Goal: Transaction & Acquisition: Purchase product/service

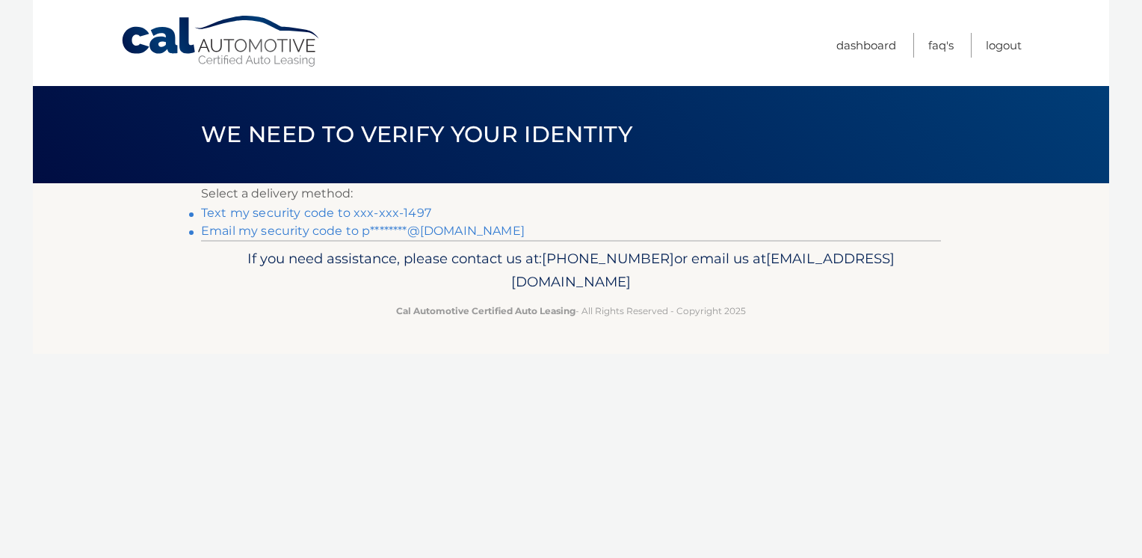
click at [358, 216] on link "Text my security code to xxx-xxx-1497" at bounding box center [316, 213] width 230 height 14
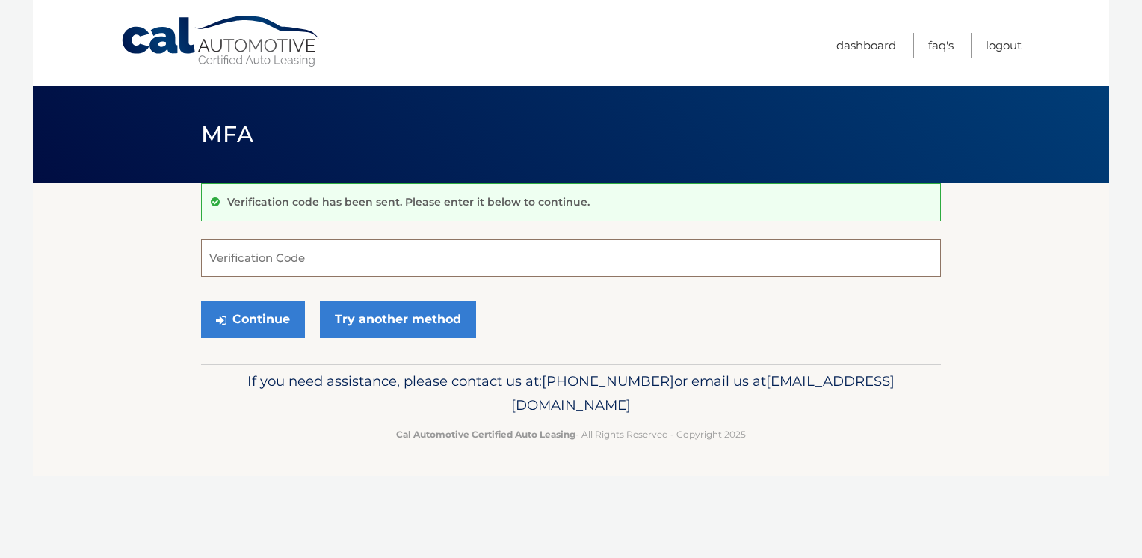
click at [229, 261] on input "Verification Code" at bounding box center [571, 257] width 740 height 37
type input "470062"
click at [245, 318] on button "Continue" at bounding box center [253, 318] width 104 height 37
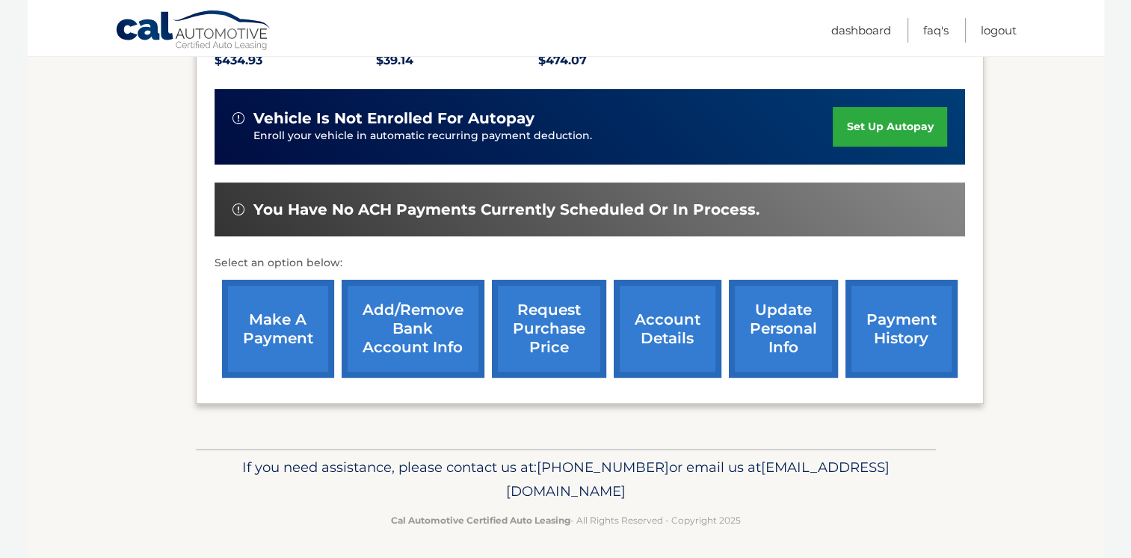
scroll to position [346, 0]
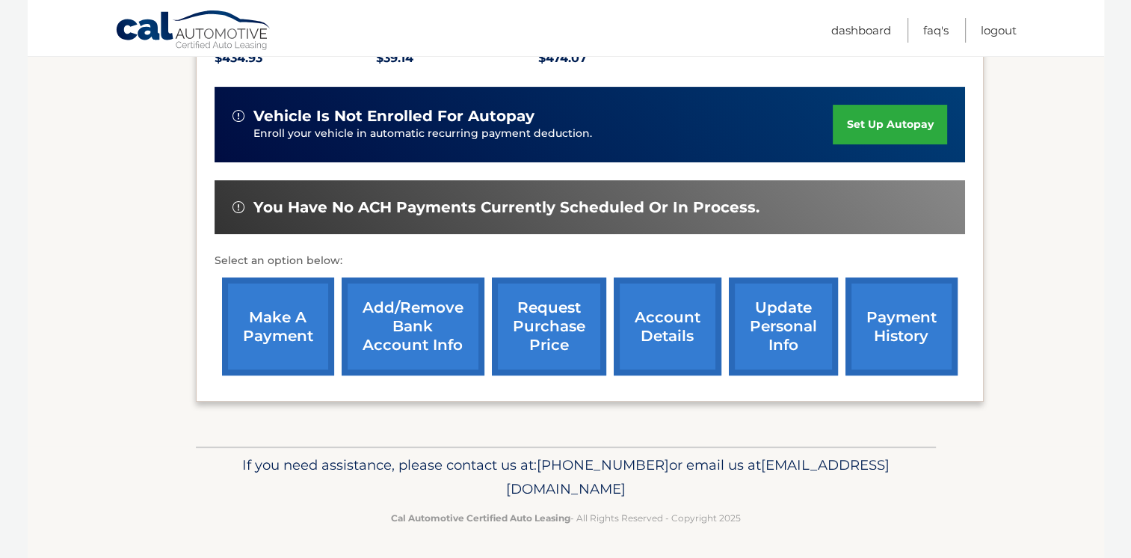
click at [667, 313] on link "account details" at bounding box center [668, 326] width 108 height 98
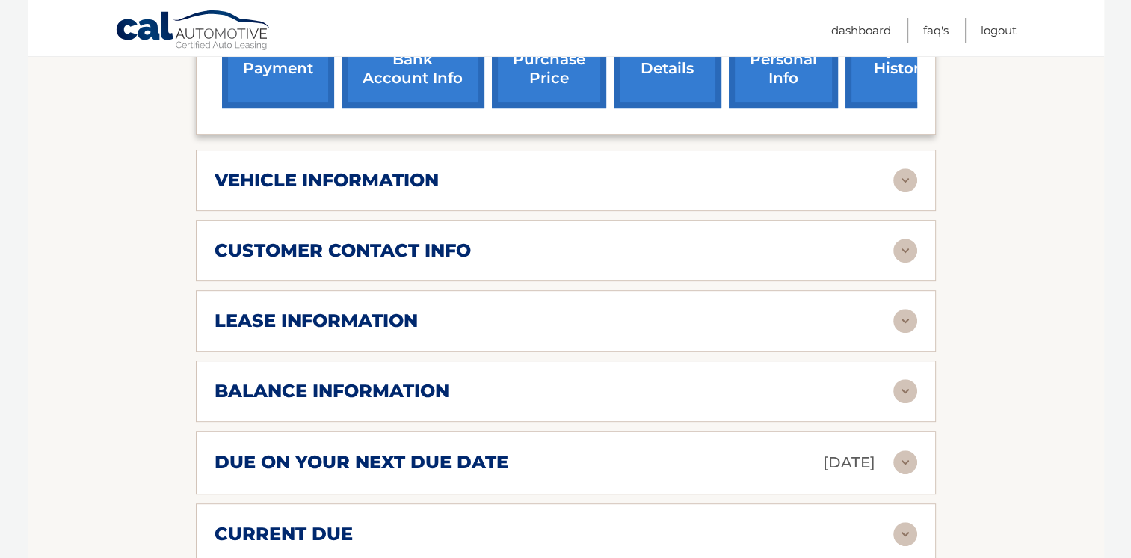
scroll to position [673, 0]
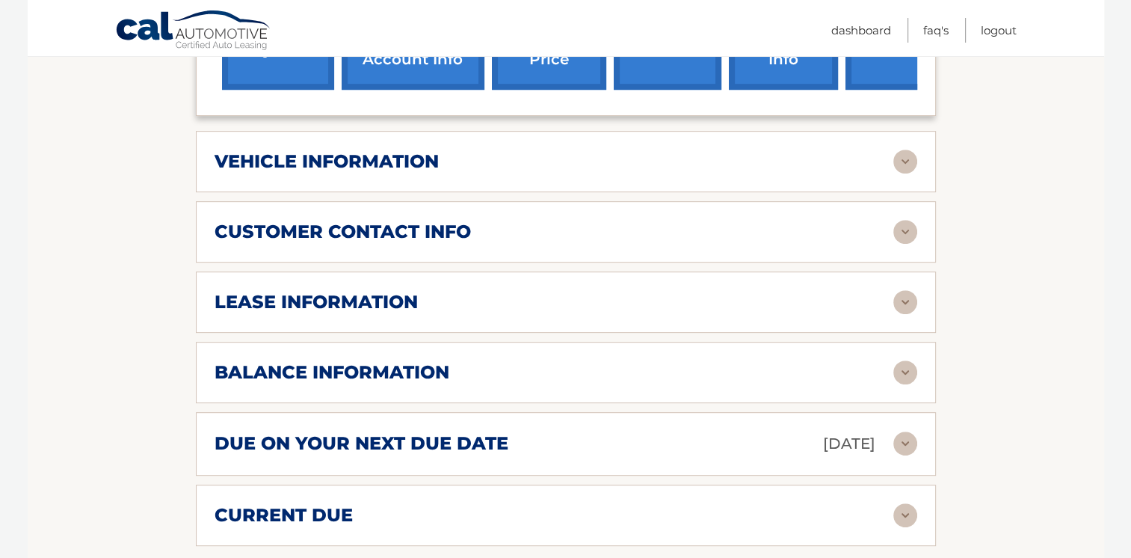
click at [453, 432] on h2 "due on your next due date" at bounding box center [362, 443] width 294 height 22
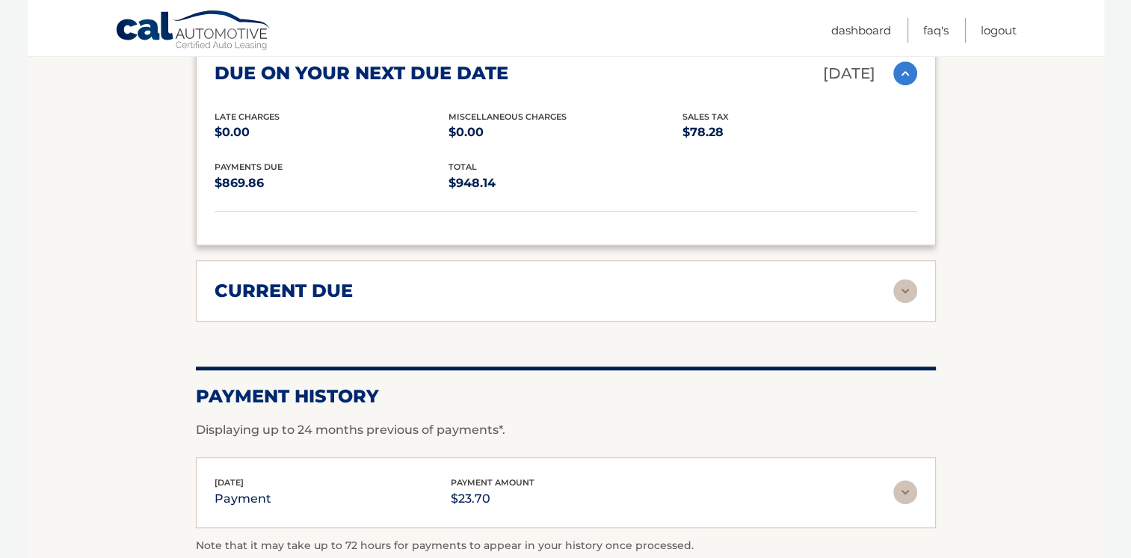
scroll to position [1046, 0]
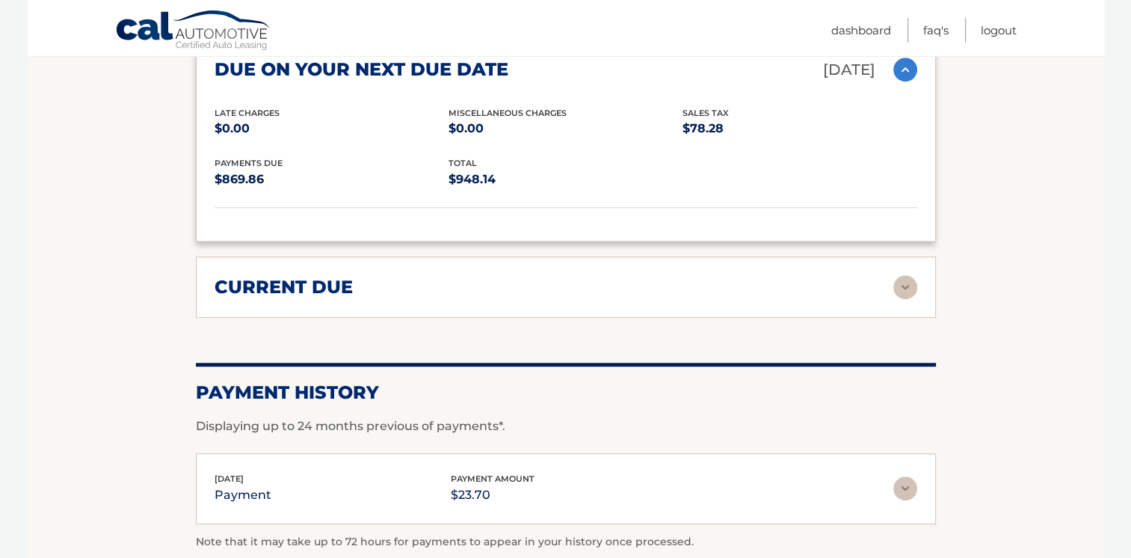
click at [268, 276] on h2 "current due" at bounding box center [284, 287] width 138 height 22
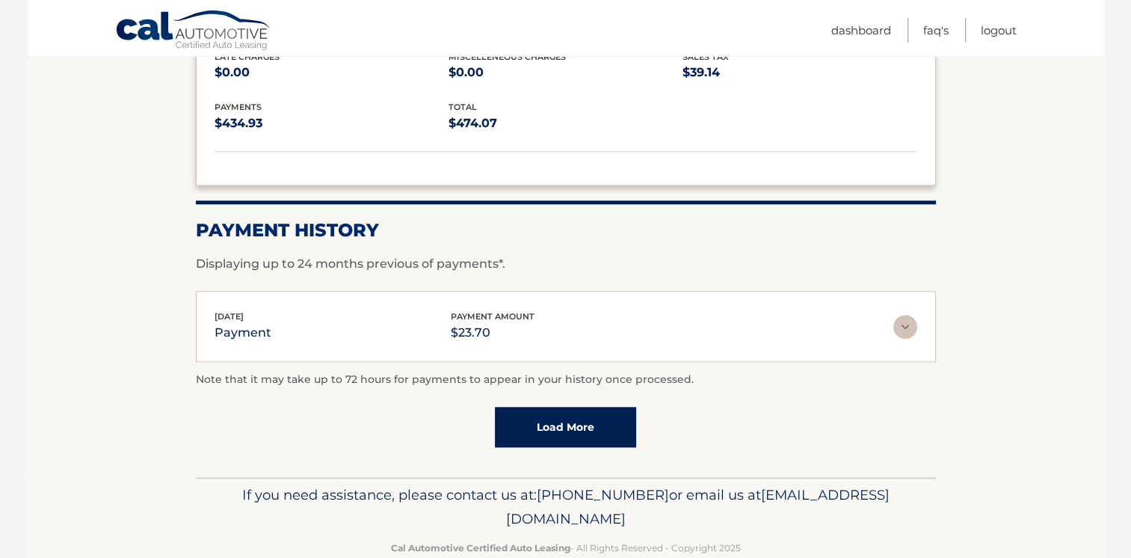
scroll to position [1324, 0]
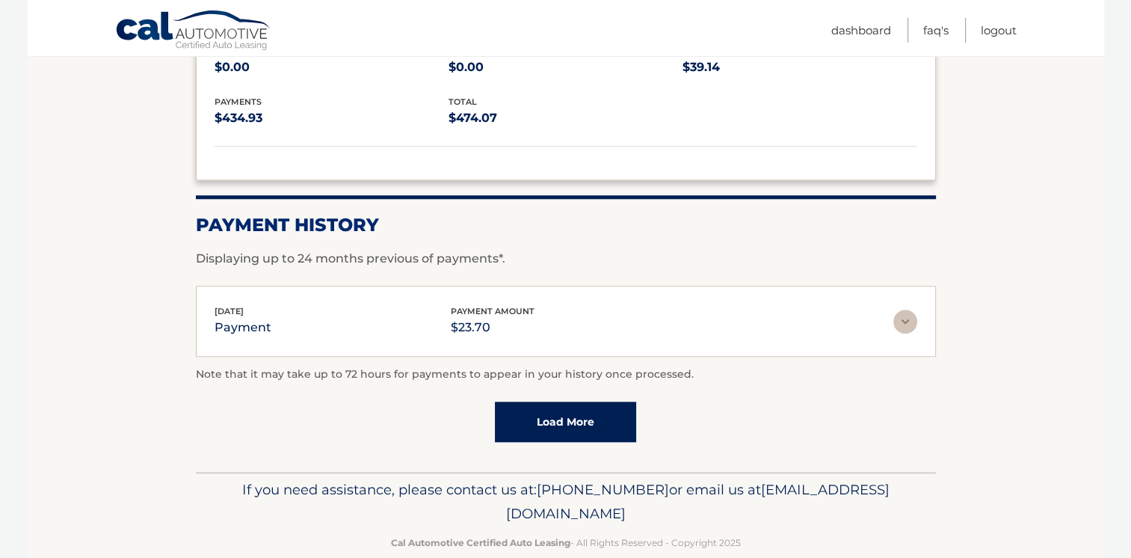
click at [906, 309] on img at bounding box center [905, 321] width 24 height 24
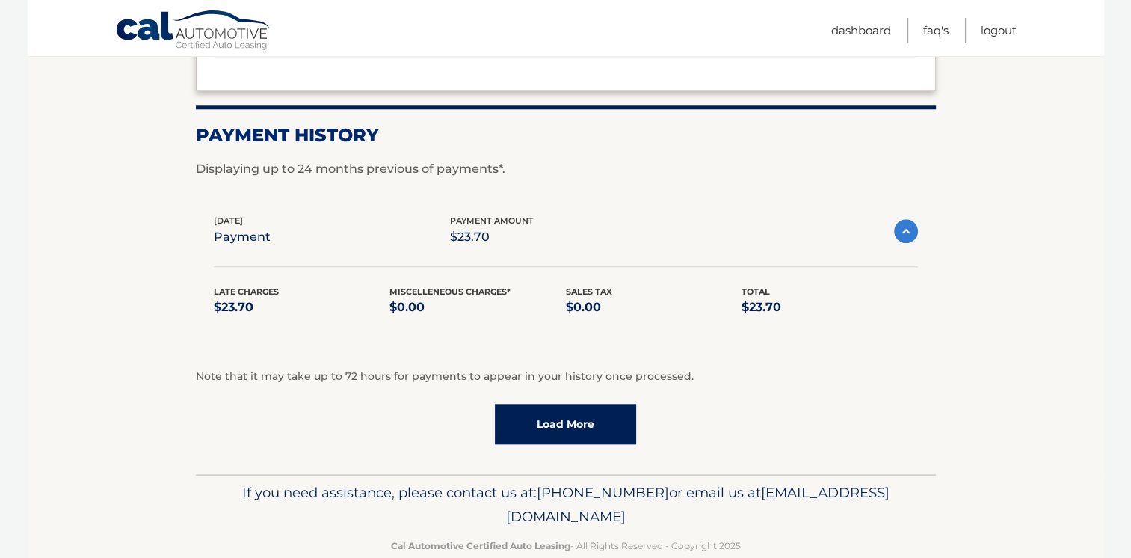
scroll to position [1416, 0]
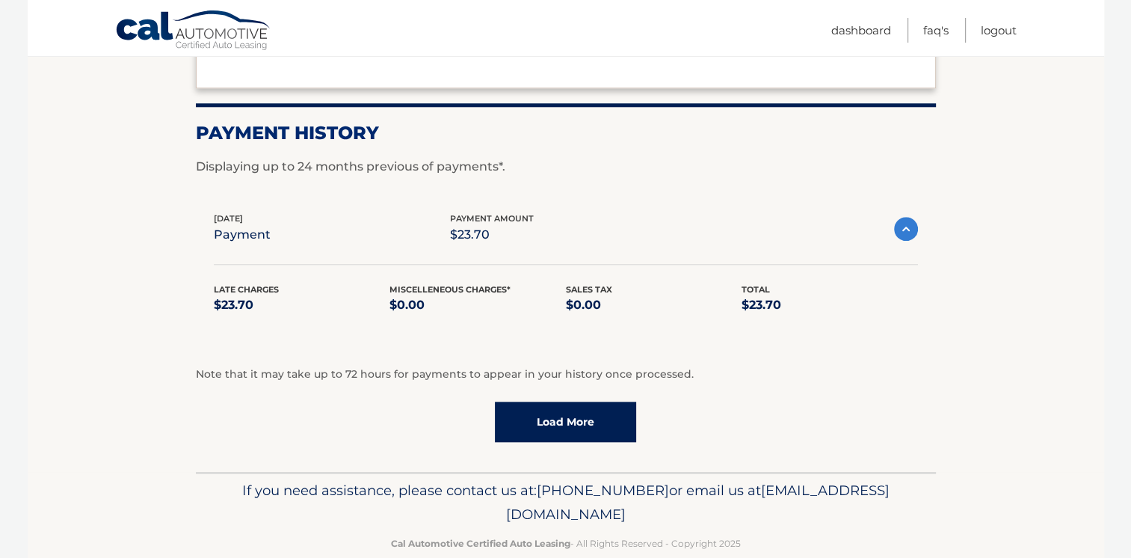
click at [555, 401] on link "Load More" at bounding box center [565, 421] width 141 height 40
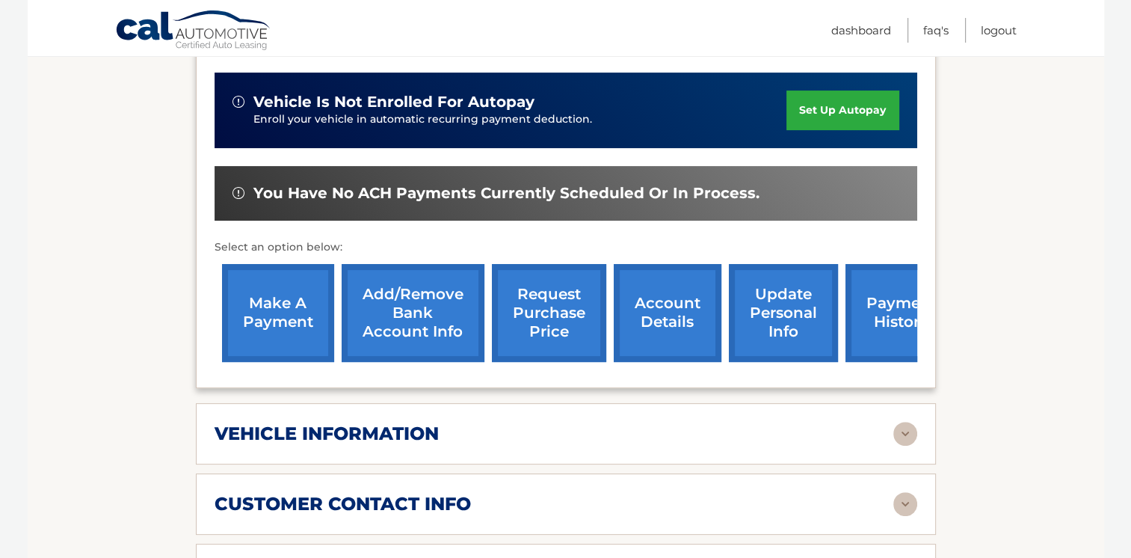
scroll to position [220, 0]
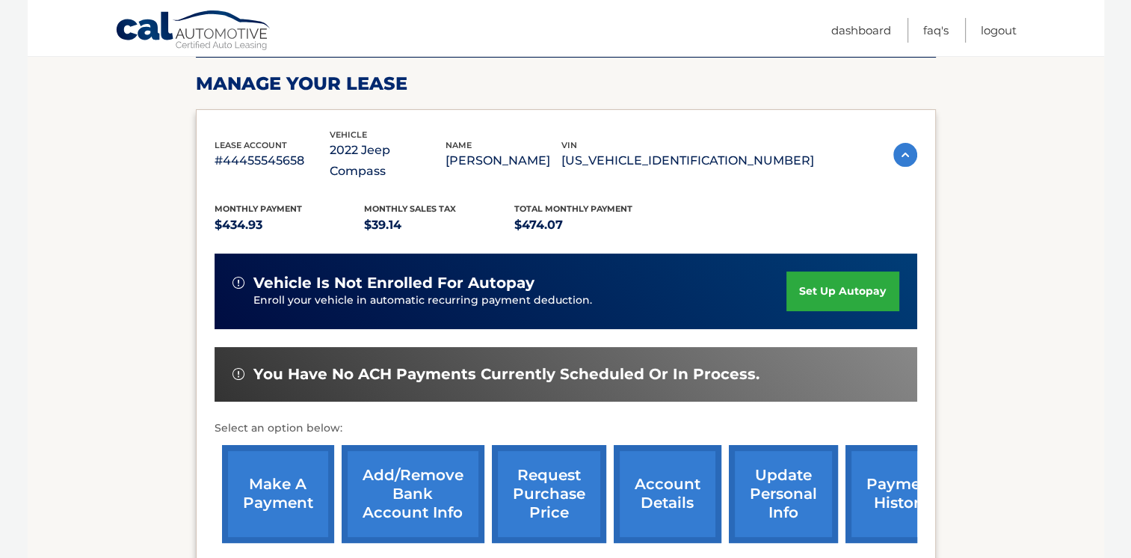
click at [262, 470] on link "make a payment" at bounding box center [278, 494] width 112 height 98
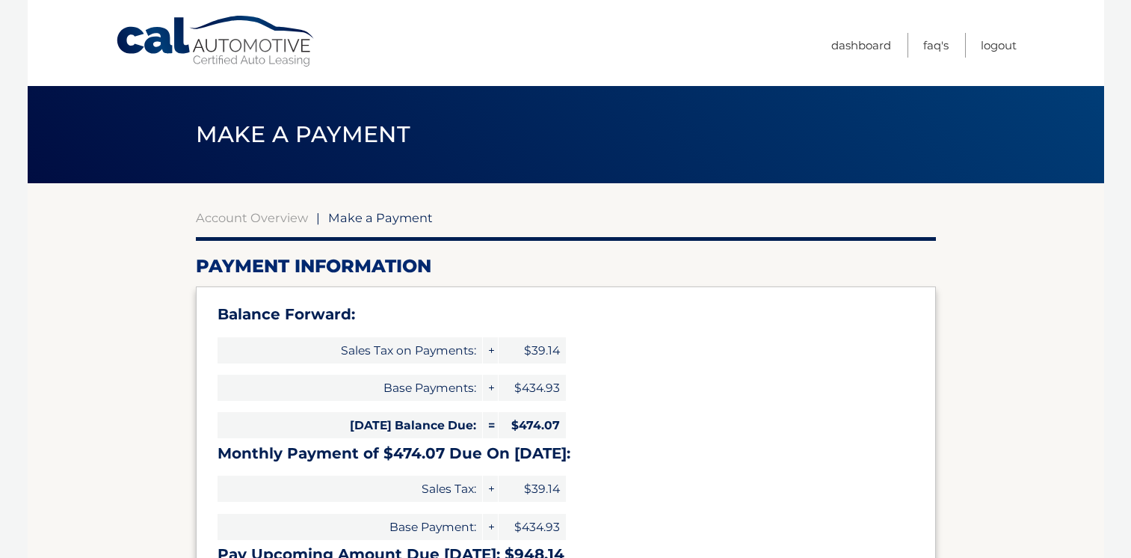
select select "ZGJjOGMzNTgtNDlmNi00YmFiLWE4YmMtMWUyNTQ1ZmEyOTlk"
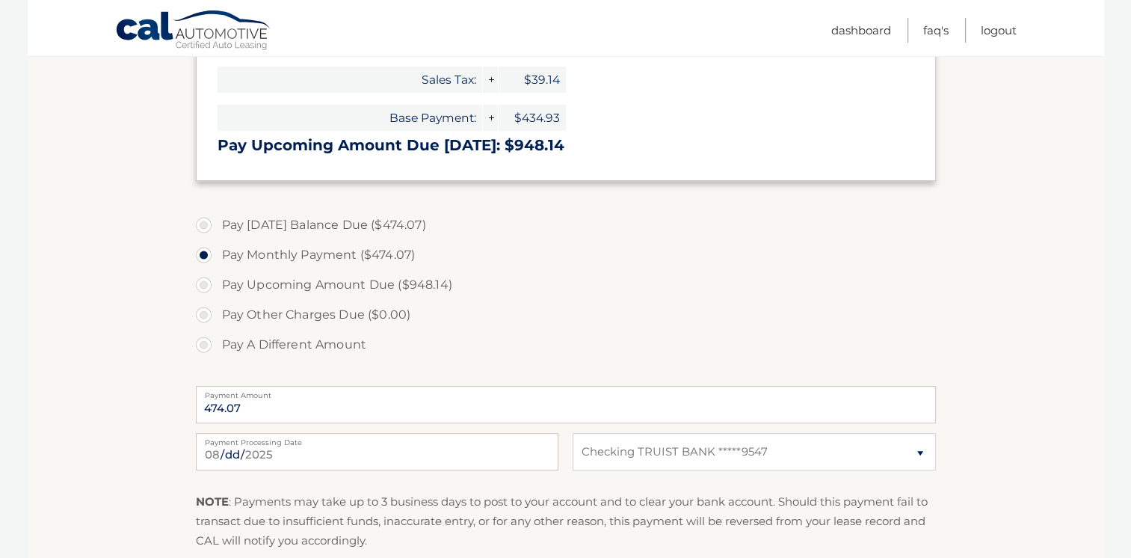
scroll to position [448, 0]
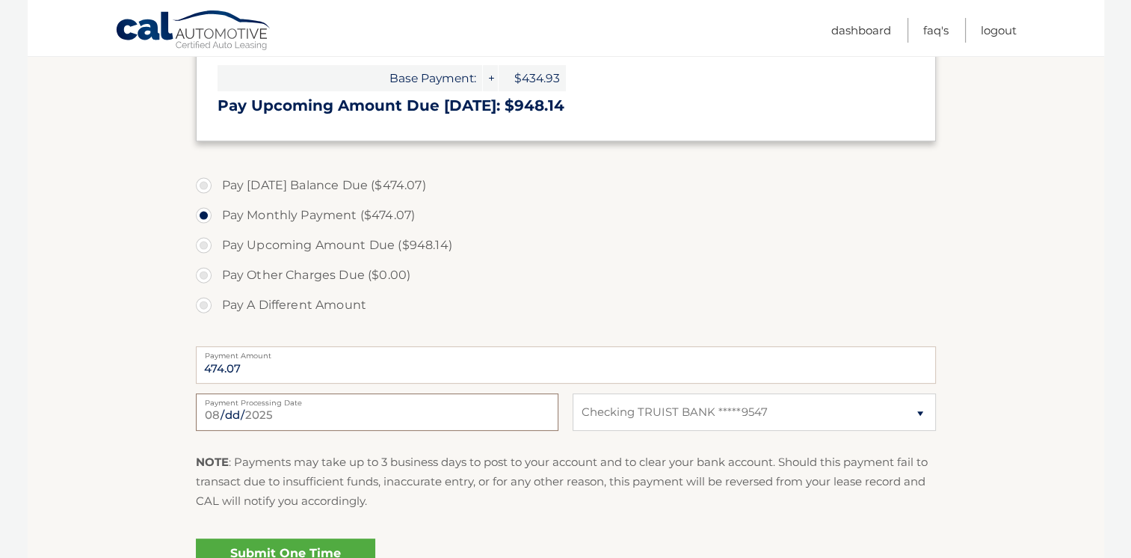
click at [242, 412] on input "2025-08-26" at bounding box center [377, 411] width 363 height 37
type input "2025-08-29"
click at [1022, 358] on section "Account Overview | Make a Payment Payment Information Balance Forward: Sales Ta…" at bounding box center [566, 171] width 1076 height 872
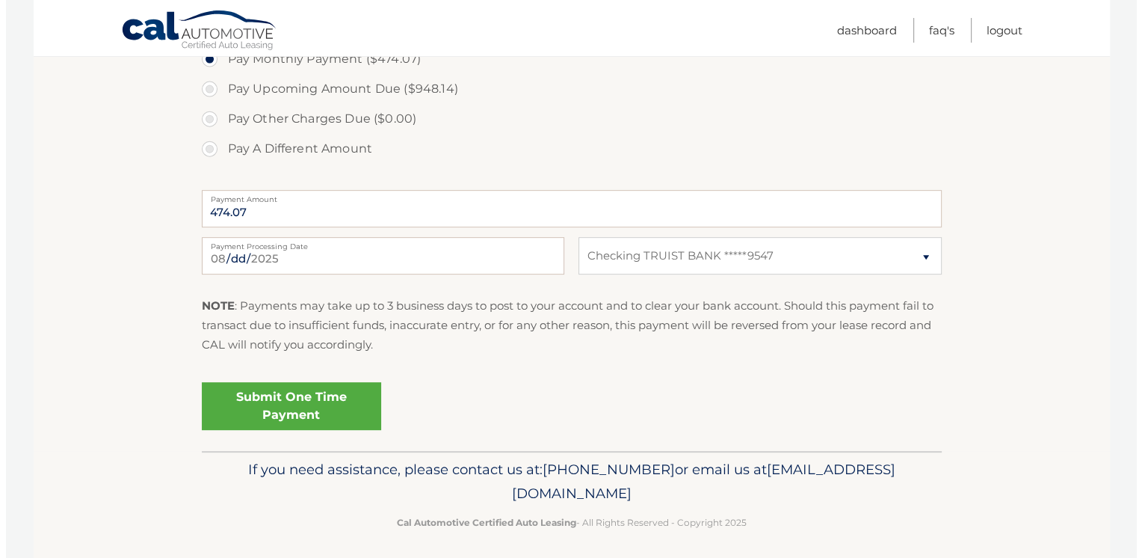
scroll to position [610, 0]
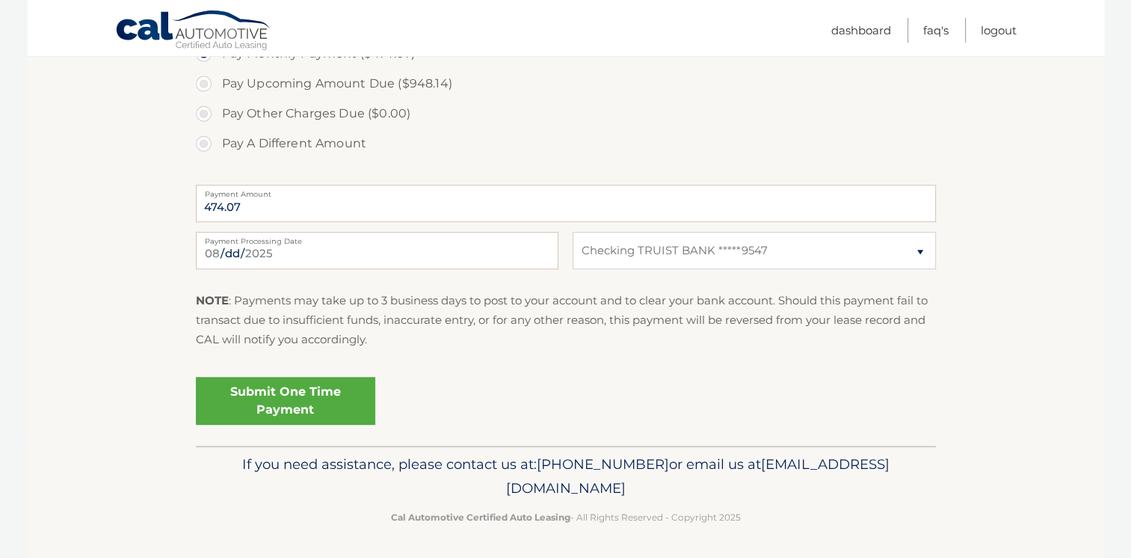
click at [293, 398] on link "Submit One Time Payment" at bounding box center [285, 401] width 179 height 48
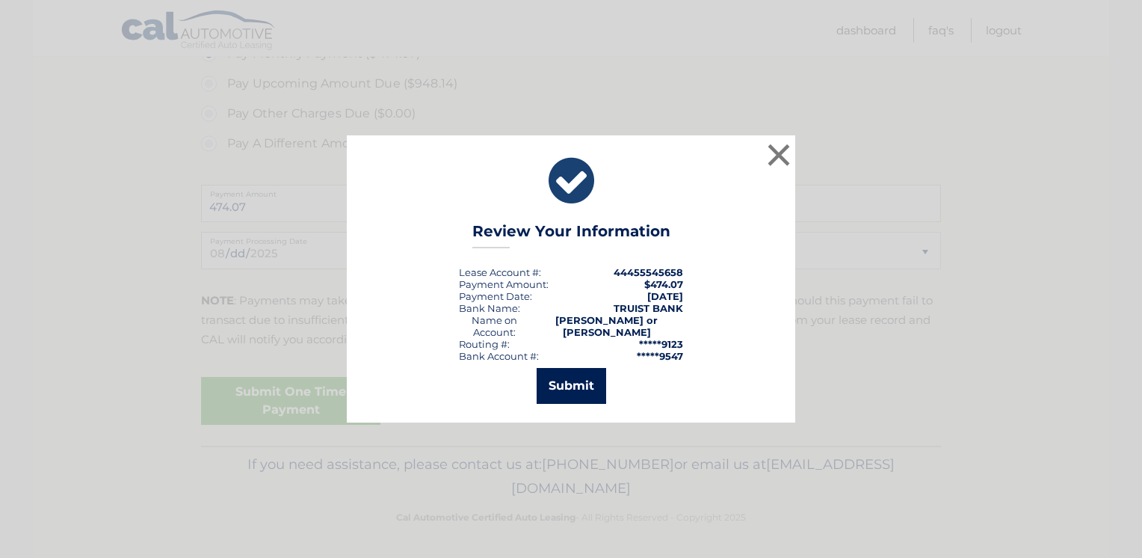
click at [580, 384] on button "Submit" at bounding box center [572, 386] width 70 height 36
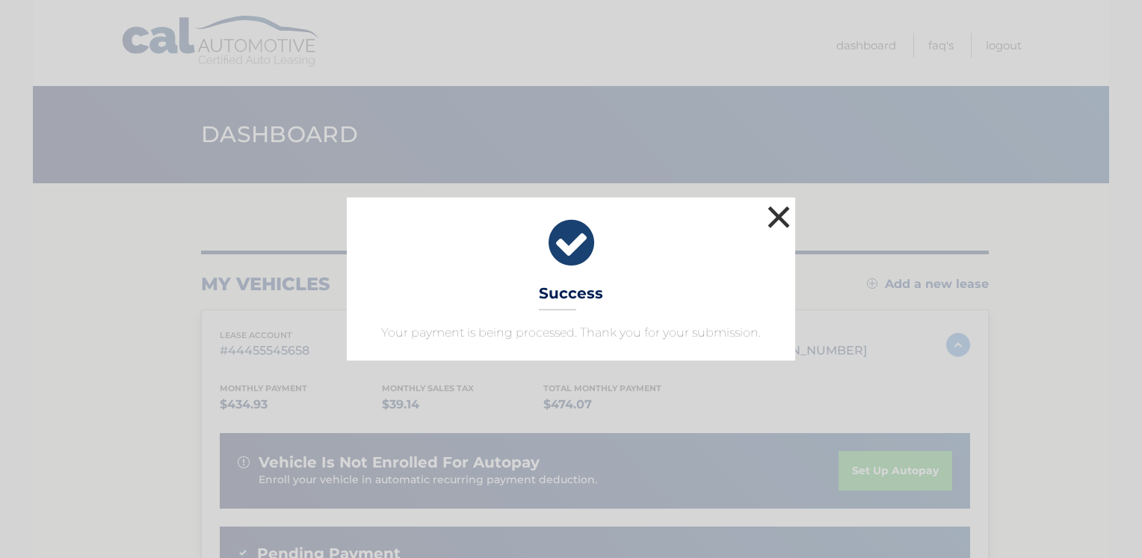
click at [771, 215] on button "×" at bounding box center [779, 217] width 30 height 30
